Goal: Find contact information: Find contact information

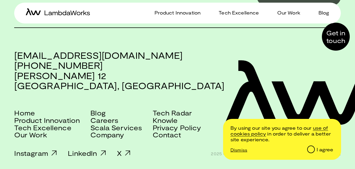
scroll to position [1127, 0]
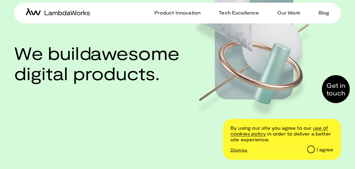
scroll to position [52, 0]
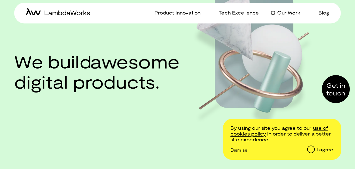
click at [289, 12] on p "Our Work" at bounding box center [288, 13] width 23 height 8
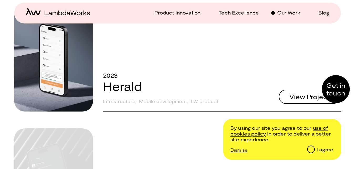
scroll to position [2077, 0]
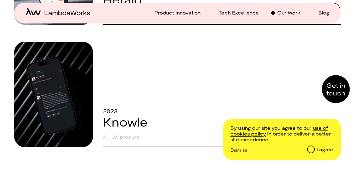
drag, startPoint x: 355, startPoint y: 134, endPoint x: 355, endPoint y: 141, distance: 7.4
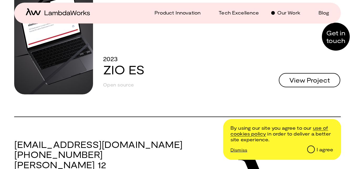
scroll to position [2500, 0]
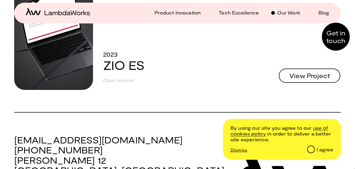
click at [315, 148] on label at bounding box center [311, 149] width 8 height 8
click at [312, 148] on input "I agree" at bounding box center [311, 148] width 7 height 7
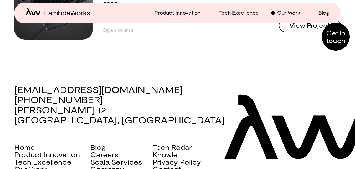
scroll to position [2586, 0]
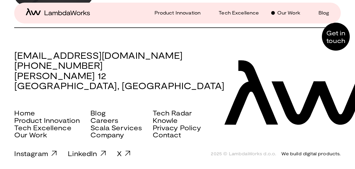
click at [336, 34] on div at bounding box center [336, 37] width 28 height 28
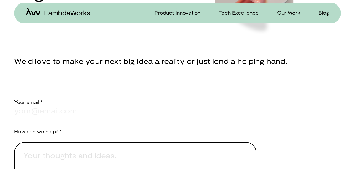
scroll to position [147, 0]
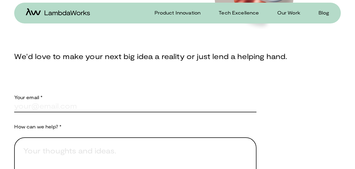
drag, startPoint x: 354, startPoint y: 76, endPoint x: 352, endPoint y: 84, distance: 8.0
click at [352, 84] on div "Product Innovation Tech Excellence Our Work Blog Home Product Innovation Tech E…" at bounding box center [177, 139] width 355 height 573
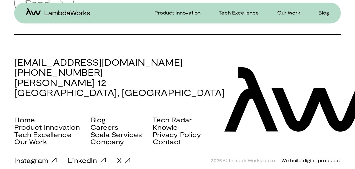
scroll to position [408, 0]
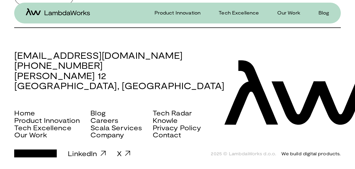
click at [45, 153] on link "Instagram" at bounding box center [35, 153] width 43 height 8
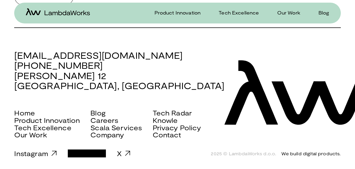
click at [97, 153] on link "LinkedIn" at bounding box center [87, 153] width 38 height 8
click at [73, 156] on link "LinkedIn" at bounding box center [87, 153] width 38 height 8
click at [89, 151] on link "LinkedIn" at bounding box center [87, 153] width 38 height 8
